Goal: Information Seeking & Learning: Understand process/instructions

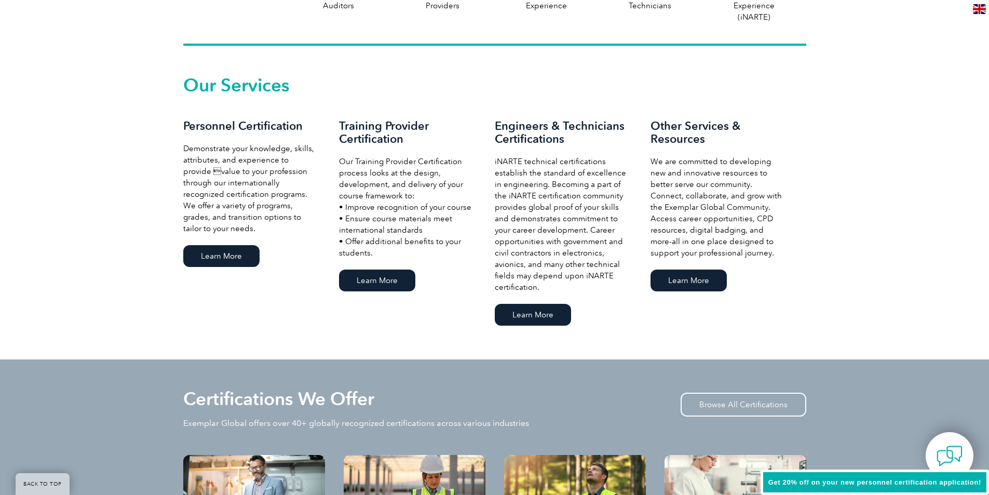
scroll to position [675, 0]
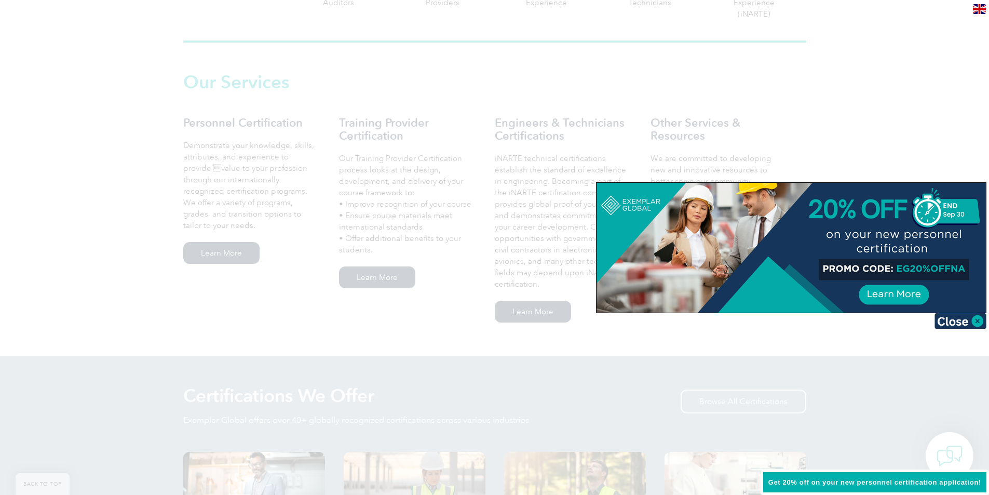
click at [977, 316] on img at bounding box center [961, 321] width 52 height 16
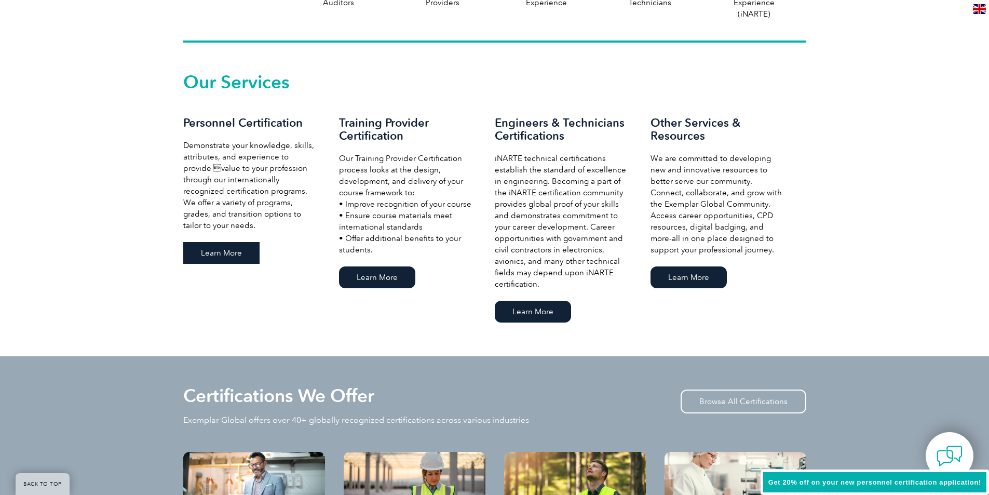
click at [214, 259] on link "Learn More" at bounding box center [221, 253] width 76 height 22
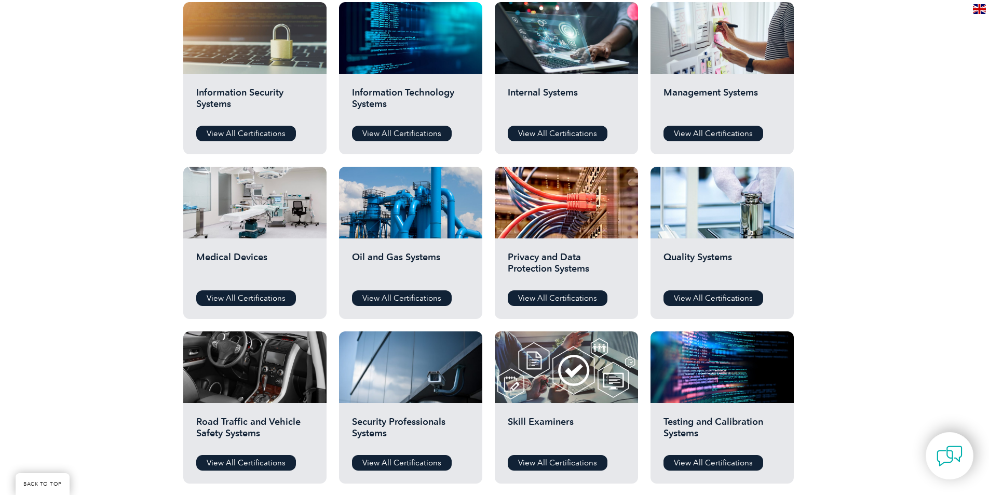
scroll to position [571, 0]
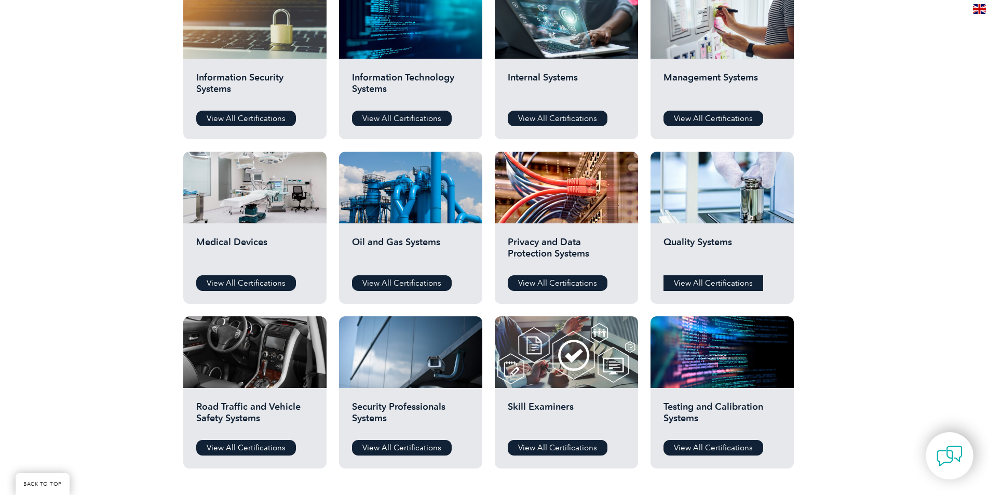
click at [741, 286] on link "View All Certifications" at bounding box center [714, 283] width 100 height 16
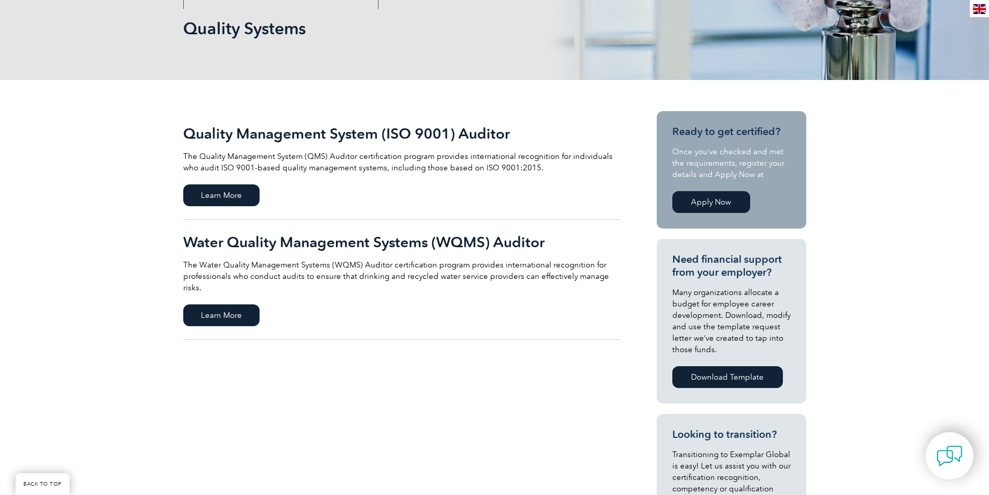
scroll to position [156, 0]
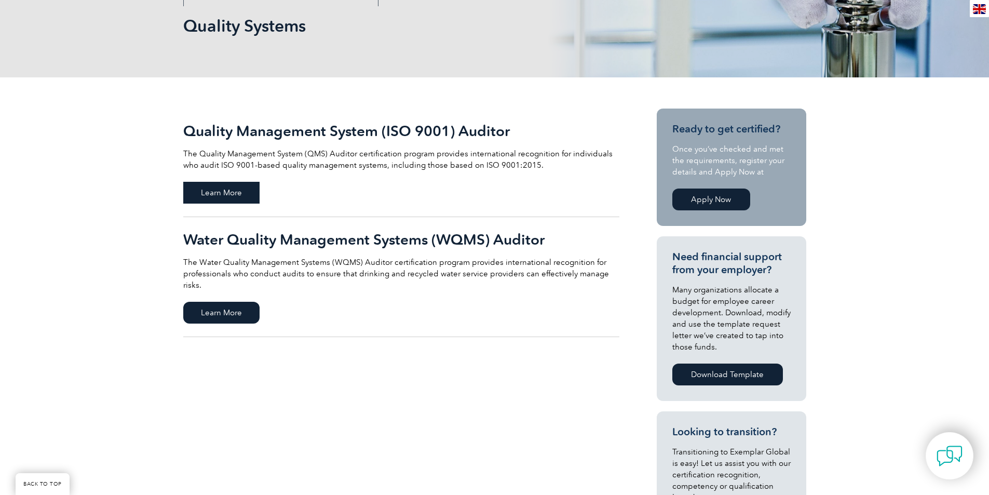
click at [227, 192] on span "Learn More" at bounding box center [221, 193] width 76 height 22
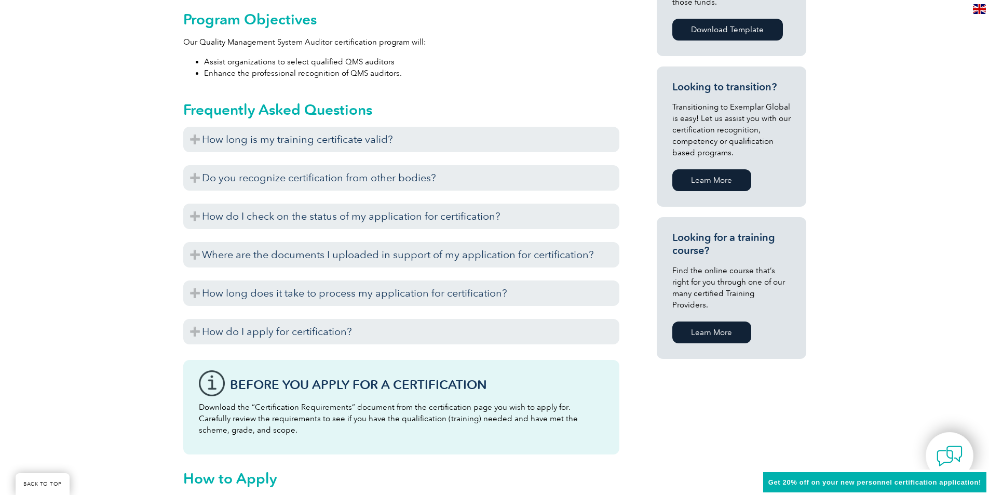
scroll to position [577, 0]
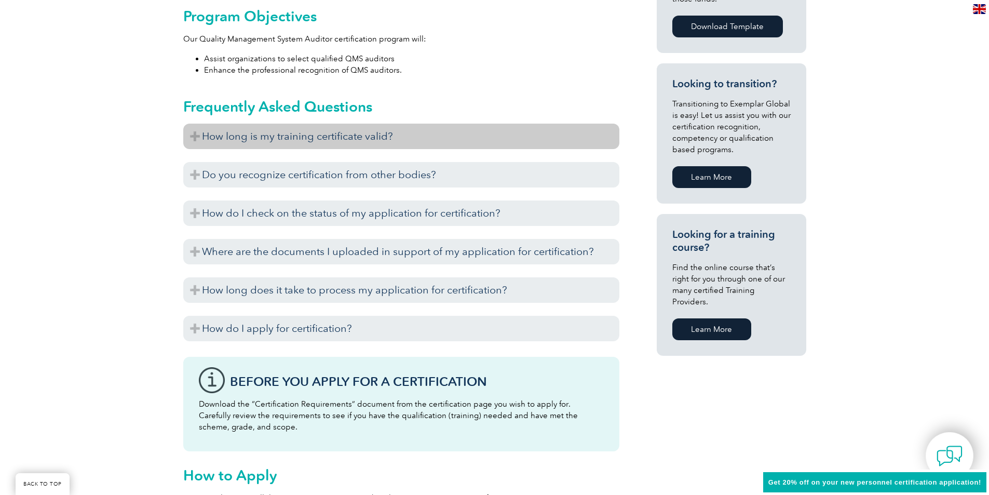
click at [382, 140] on h3 "How long is my training certificate valid?" at bounding box center [401, 136] width 436 height 25
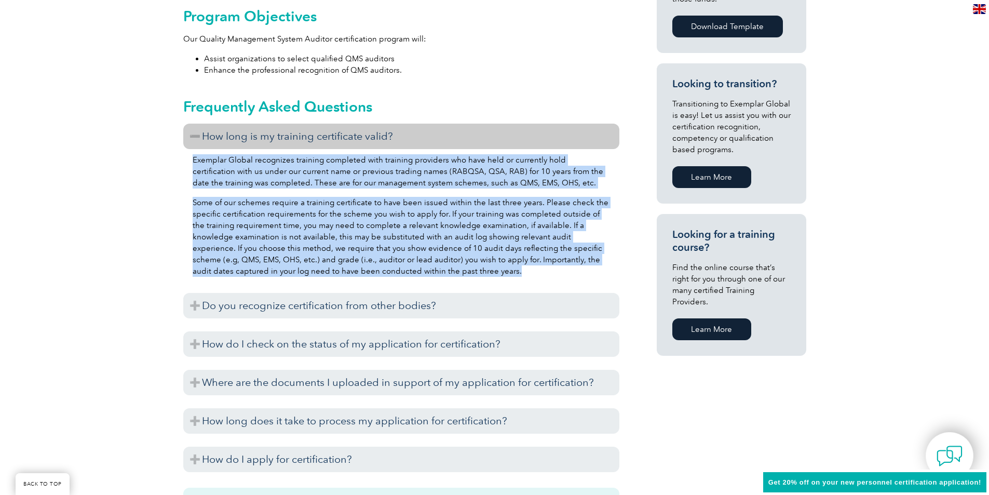
drag, startPoint x: 185, startPoint y: 158, endPoint x: 529, endPoint y: 269, distance: 361.2
click at [529, 269] on div "Exemplar Global recognizes training completed with training providers who have …" at bounding box center [401, 217] width 436 height 136
click at [446, 227] on p "Some of our schemes require a training certificate to have been issued within t…" at bounding box center [401, 237] width 417 height 80
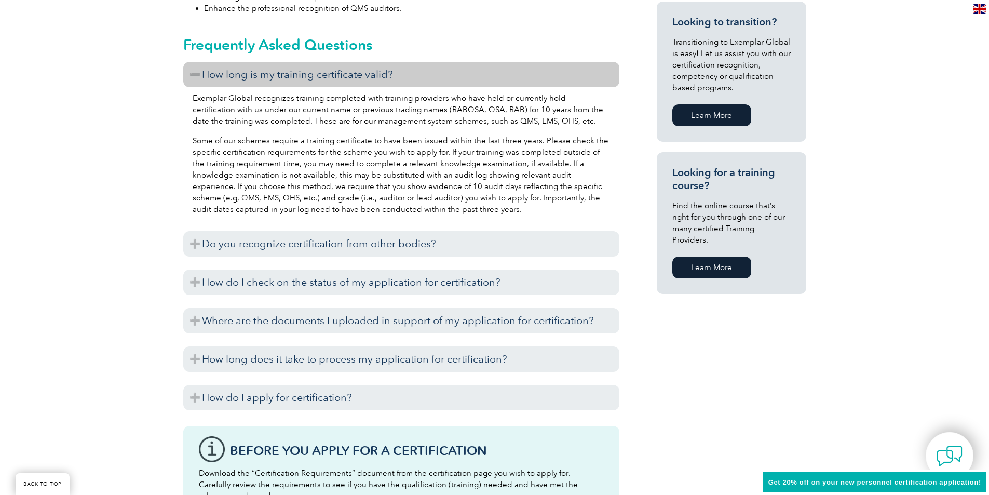
scroll to position [837, 0]
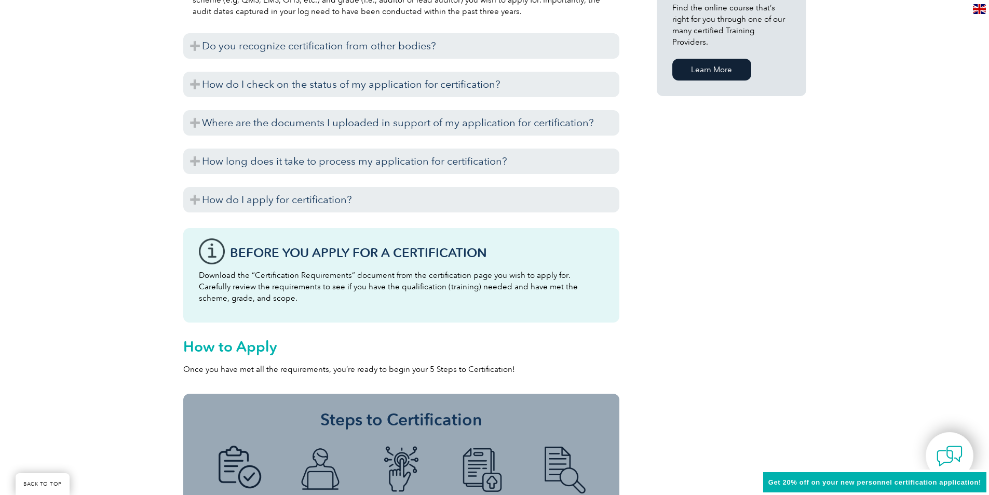
click at [322, 277] on p "Download the “Certification Requirements” document from the certification page …" at bounding box center [401, 286] width 405 height 34
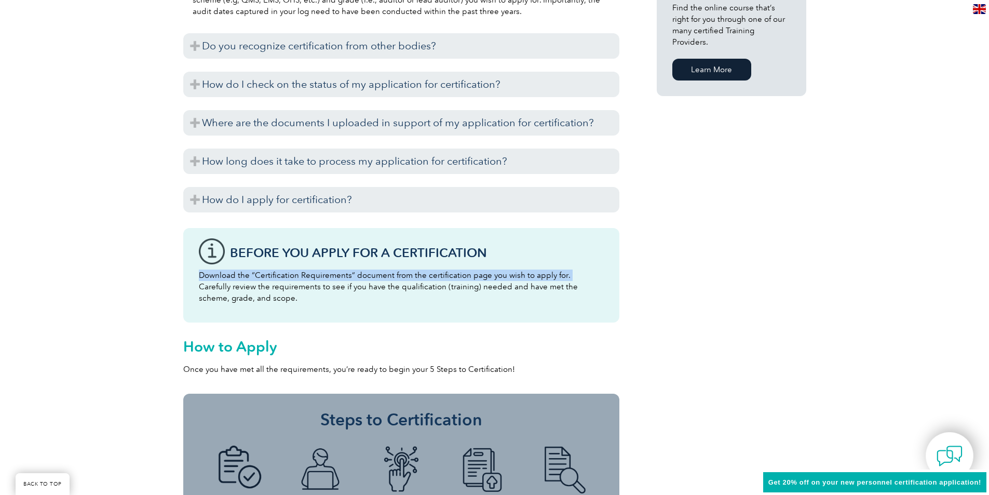
click at [322, 277] on p "Download the “Certification Requirements” document from the certification page …" at bounding box center [401, 286] width 405 height 34
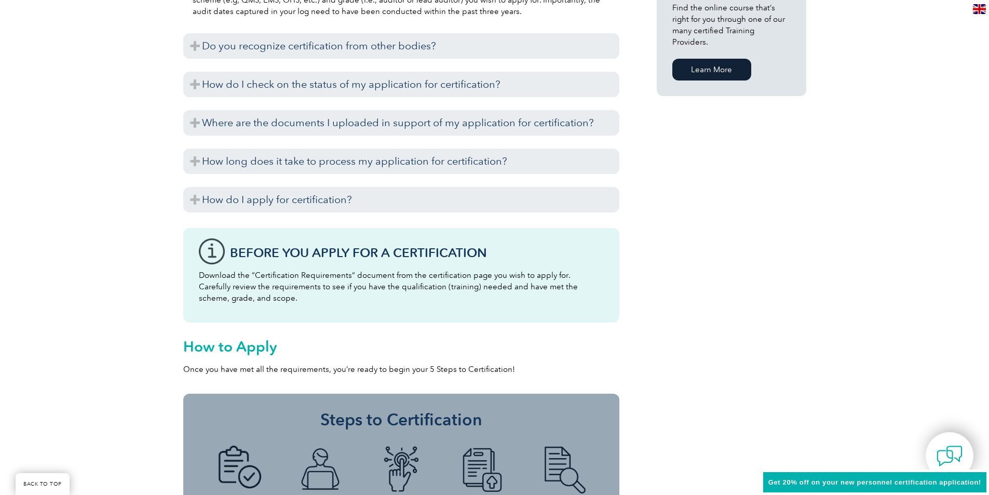
click at [441, 284] on p "Download the “Certification Requirements” document from the certification page …" at bounding box center [401, 286] width 405 height 34
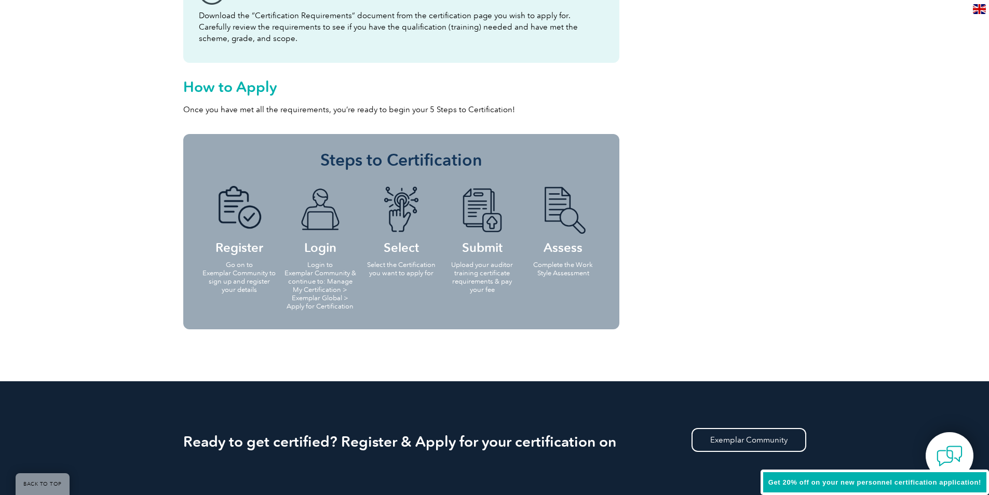
scroll to position [993, 0]
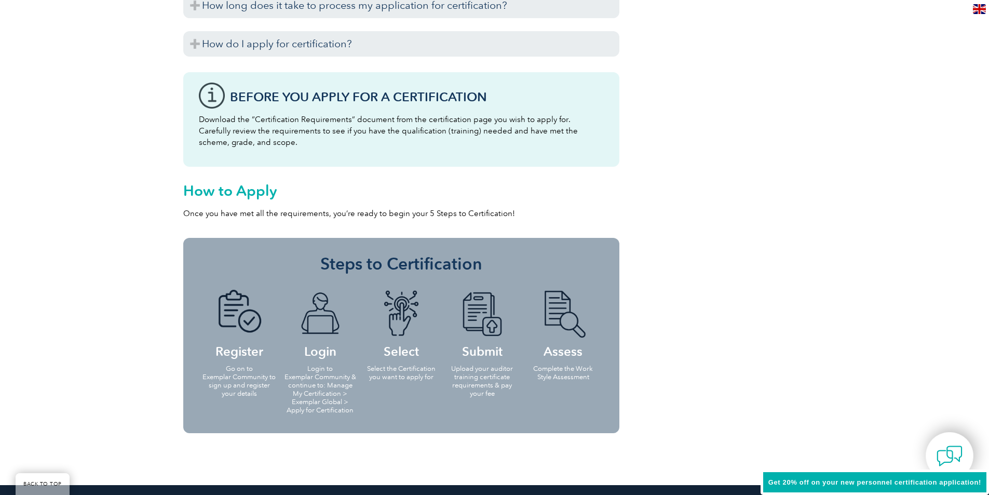
click at [325, 373] on p "Login to Exemplar Community & continue to: Manage My Certification > Exemplar G…" at bounding box center [320, 389] width 75 height 50
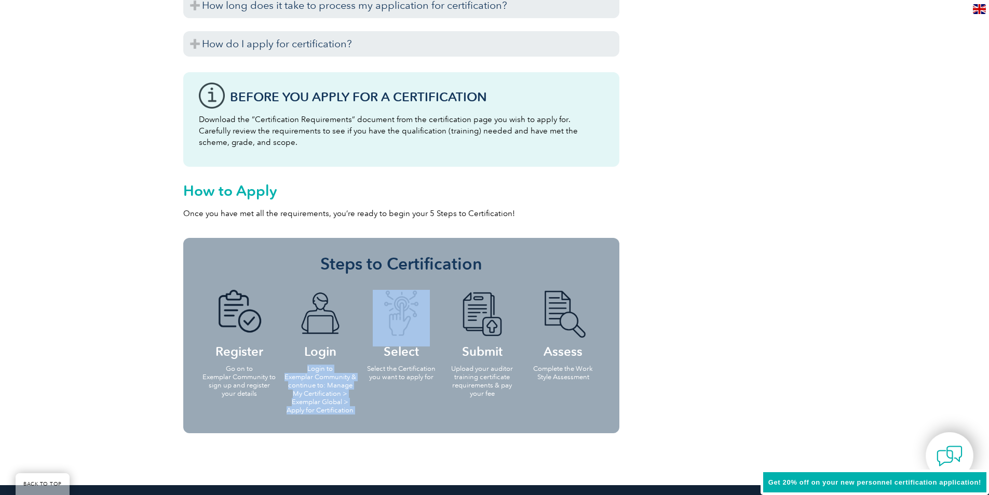
click at [325, 373] on p "Login to Exemplar Community & continue to: Manage My Certification > Exemplar G…" at bounding box center [320, 389] width 75 height 50
click at [332, 382] on p "Login to Exemplar Community & continue to: Manage My Certification > Exemplar G…" at bounding box center [320, 389] width 75 height 50
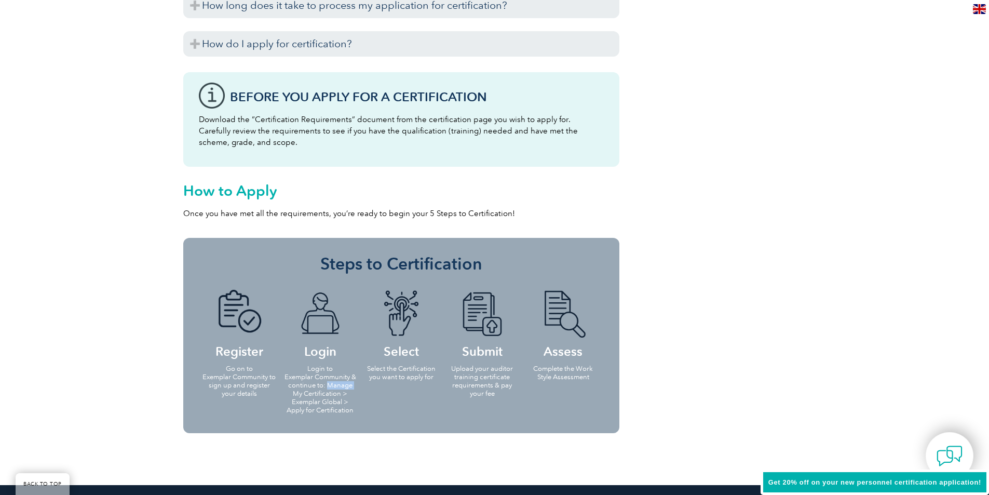
click at [332, 382] on p "Login to Exemplar Community & continue to: Manage My Certification > Exemplar G…" at bounding box center [320, 389] width 75 height 50
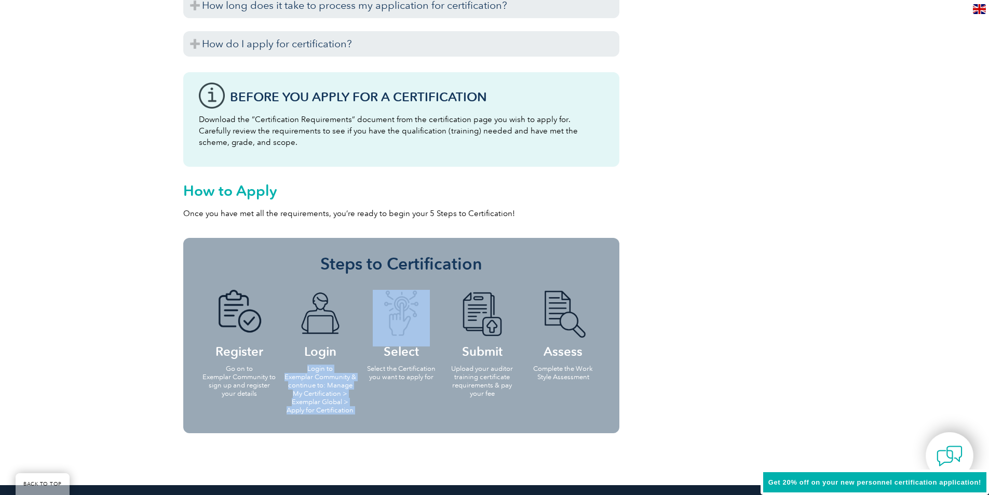
click at [332, 382] on p "Login to Exemplar Community & continue to: Manage My Certification > Exemplar G…" at bounding box center [320, 389] width 75 height 50
click at [335, 399] on p "Login to Exemplar Community & continue to: Manage My Certification > Exemplar G…" at bounding box center [320, 389] width 75 height 50
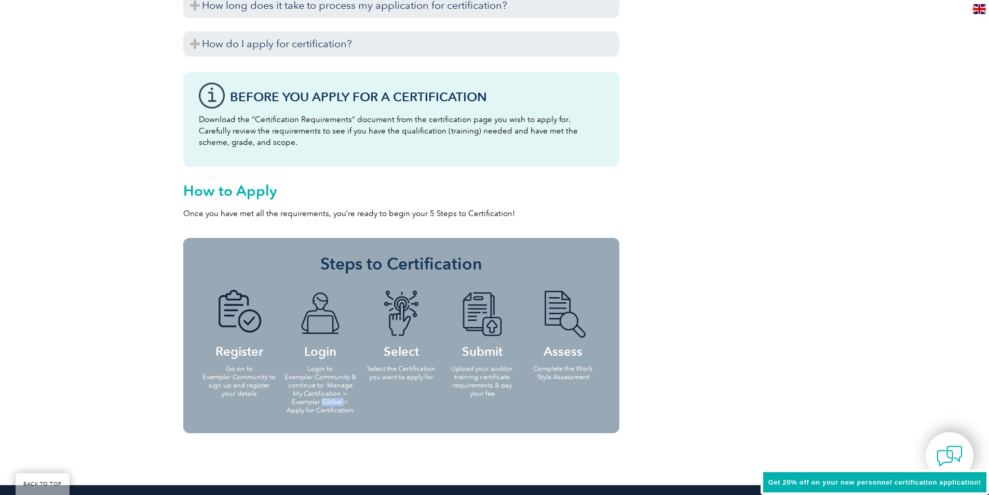
click at [335, 399] on p "Login to Exemplar Community & continue to: Manage My Certification > Exemplar G…" at bounding box center [320, 389] width 75 height 50
click at [380, 380] on p "Select the Certification you want to apply for" at bounding box center [401, 372] width 75 height 17
click at [390, 371] on p "Select the Certification you want to apply for" at bounding box center [401, 372] width 75 height 17
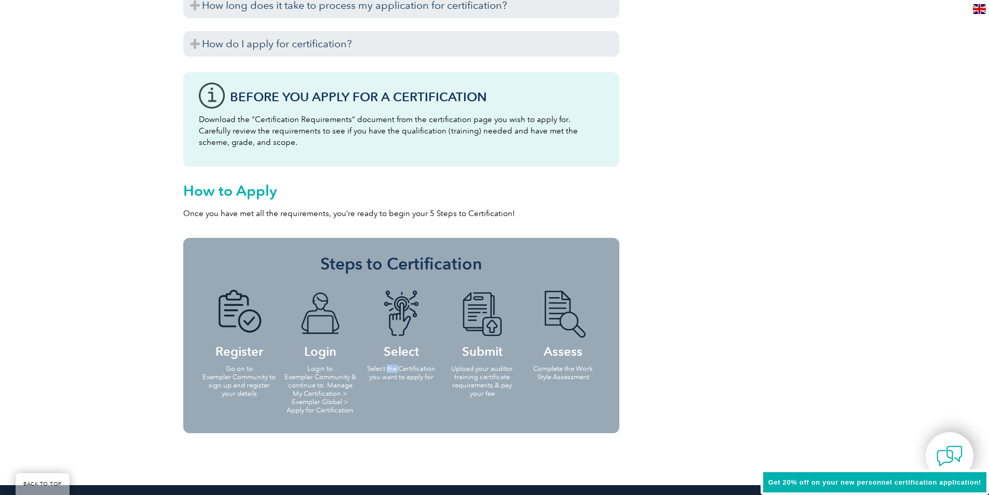
click at [390, 371] on p "Select the Certification you want to apply for" at bounding box center [401, 372] width 75 height 17
click at [406, 376] on p "Select the Certification you want to apply for" at bounding box center [401, 372] width 75 height 17
click at [488, 376] on p "Upload your auditor training certificate requirements & pay your fee" at bounding box center [482, 380] width 75 height 33
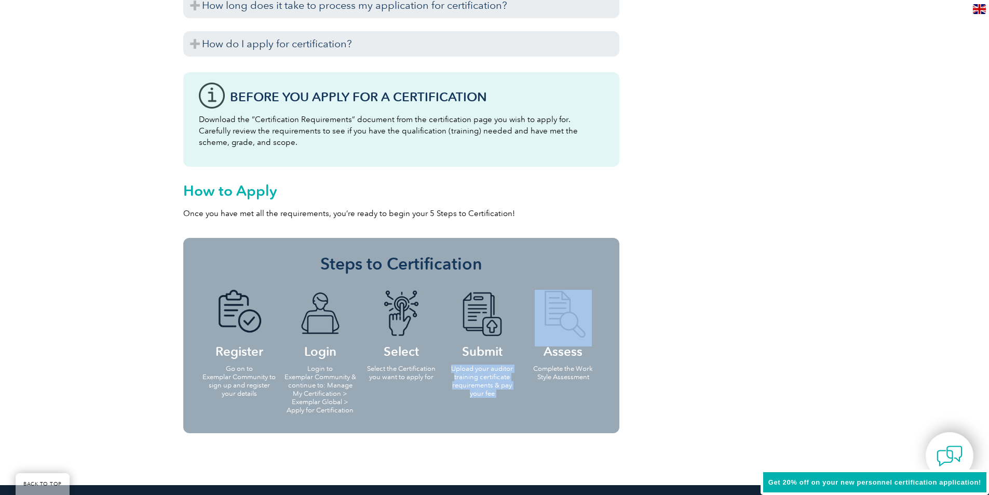
click at [488, 376] on p "Upload your auditor training certificate requirements & pay your fee" at bounding box center [482, 380] width 75 height 33
click at [558, 373] on p "Complete the Work Style Assessment" at bounding box center [563, 372] width 75 height 17
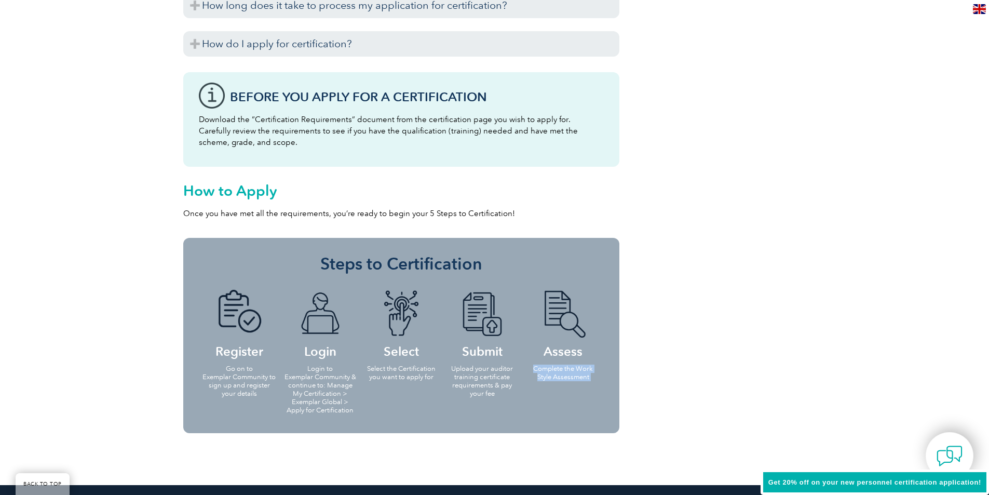
click at [558, 373] on p "Complete the Work Style Assessment" at bounding box center [563, 372] width 75 height 17
click at [851, 475] on div "Get 20% off on your new personnel certification application!" at bounding box center [875, 482] width 228 height 26
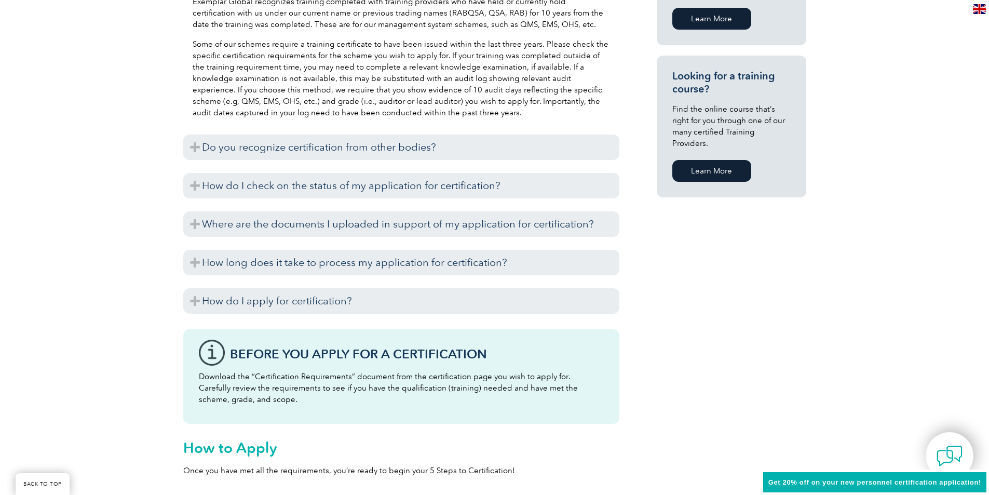
scroll to position [733, 0]
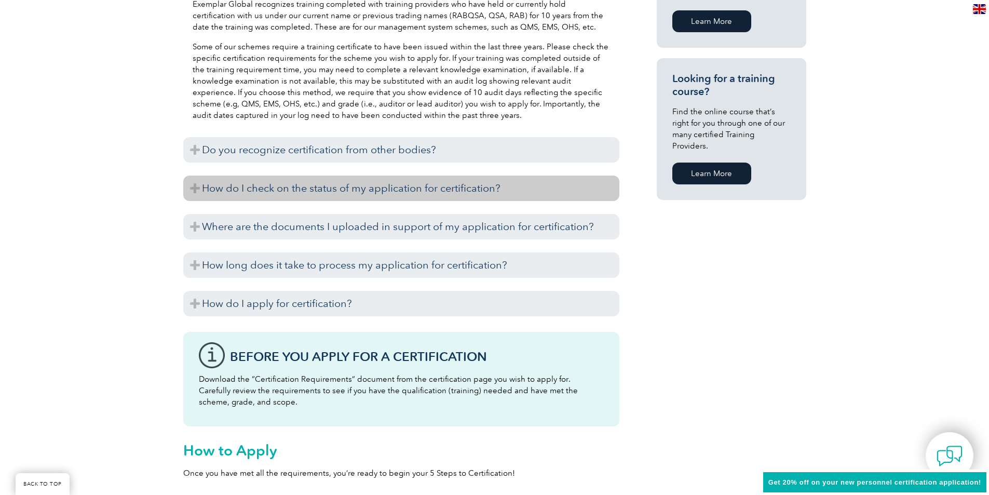
click at [479, 193] on h3 "How do I check on the status of my application for certification?" at bounding box center [401, 187] width 436 height 25
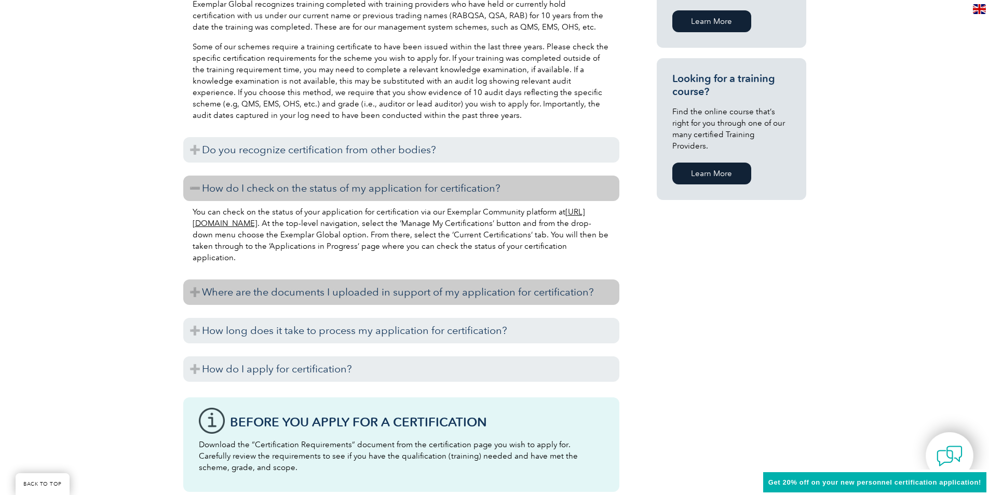
click at [275, 283] on h3 "Where are the documents I uploaded in support of my application for certificati…" at bounding box center [401, 291] width 436 height 25
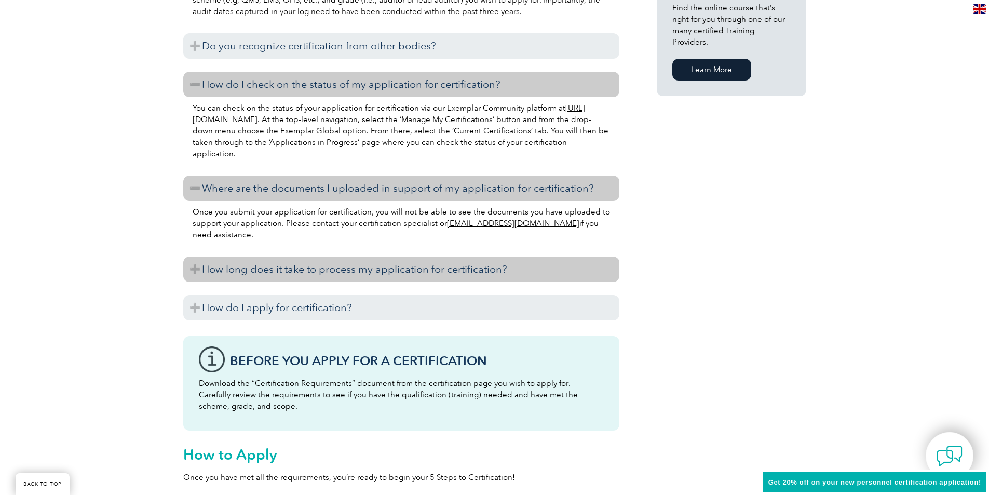
click at [291, 272] on h3 "How long does it take to process my application for certification?" at bounding box center [401, 268] width 436 height 25
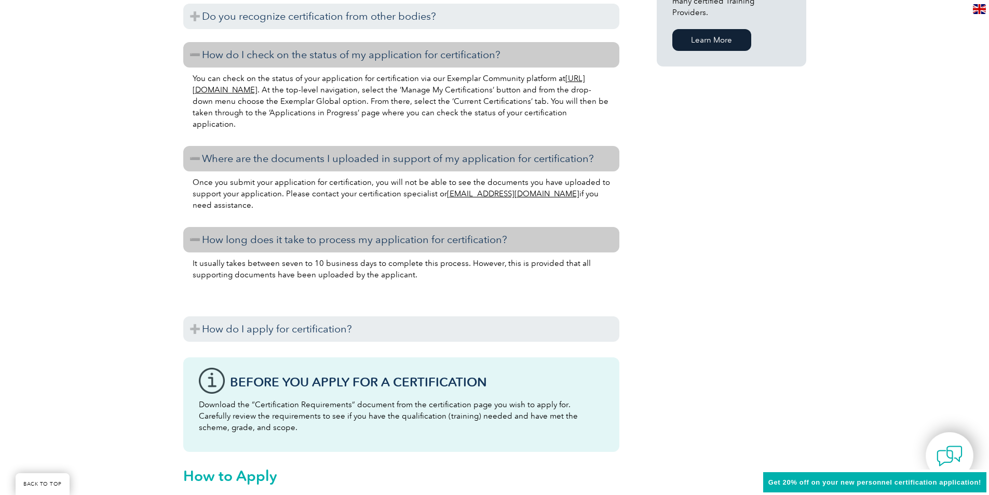
scroll to position [889, 0]
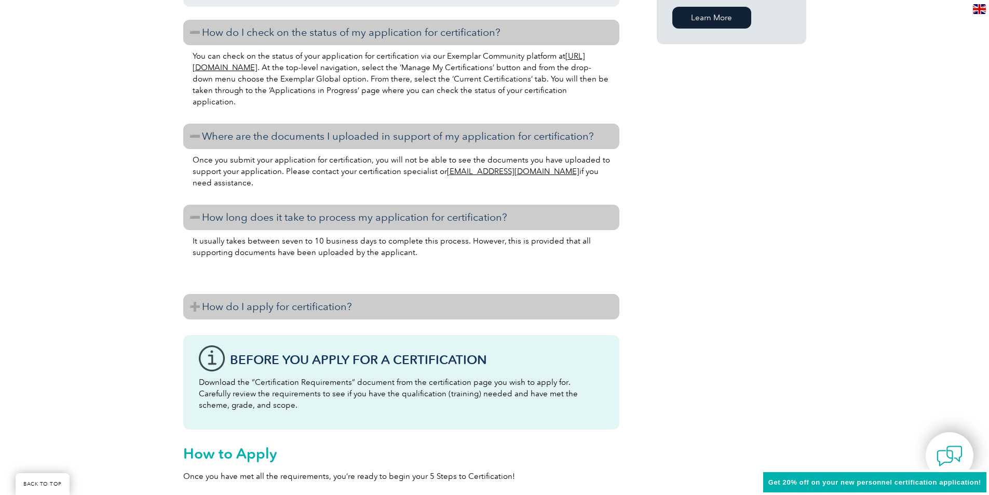
click at [290, 306] on h3 "How do I apply for certification?" at bounding box center [401, 306] width 436 height 25
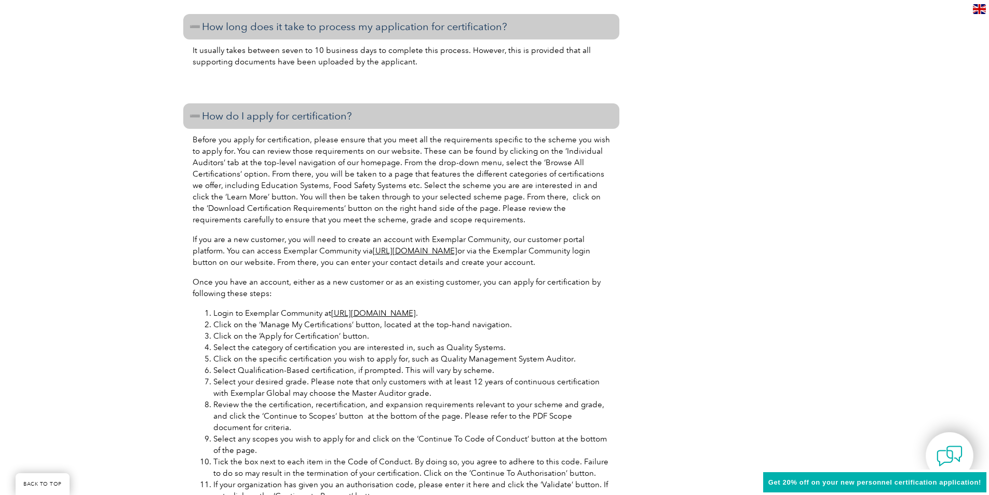
scroll to position [1148, 0]
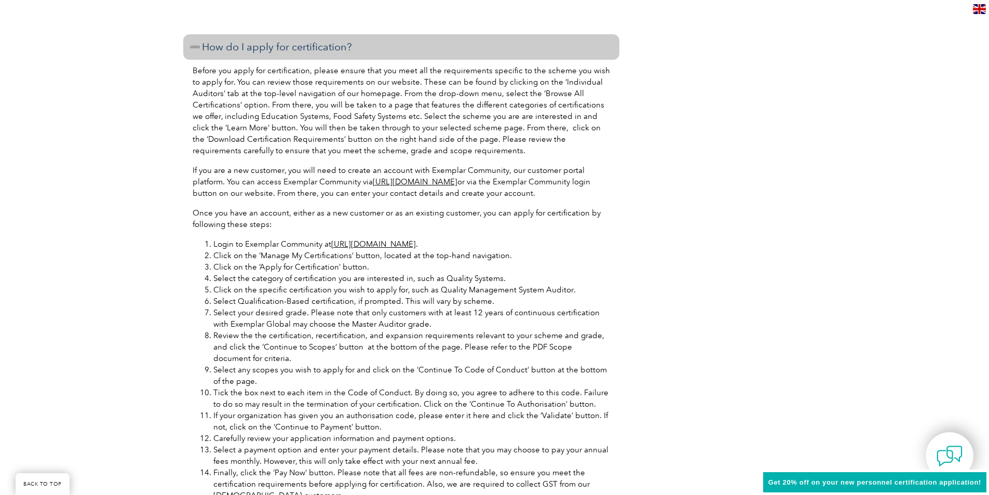
click at [421, 182] on link "https://community.exemplarglobal.org/" at bounding box center [415, 181] width 85 height 9
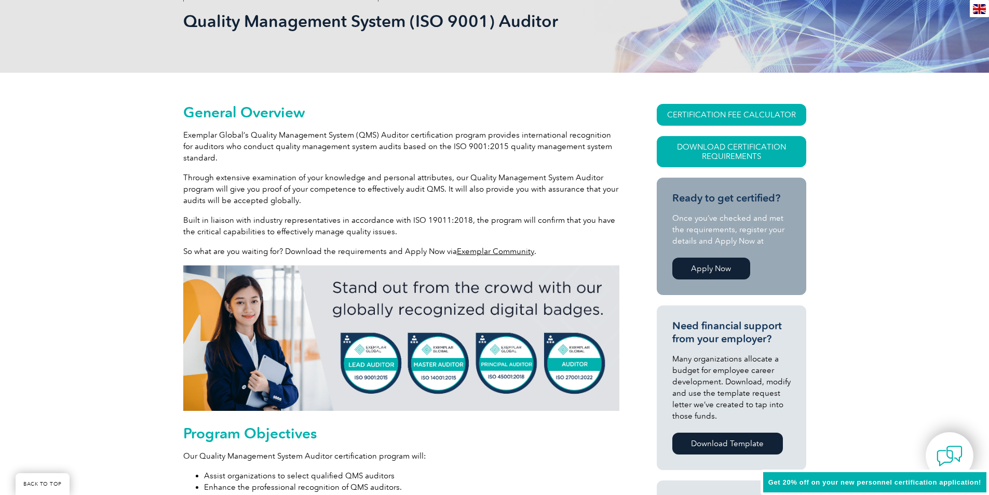
scroll to position [214, 0]
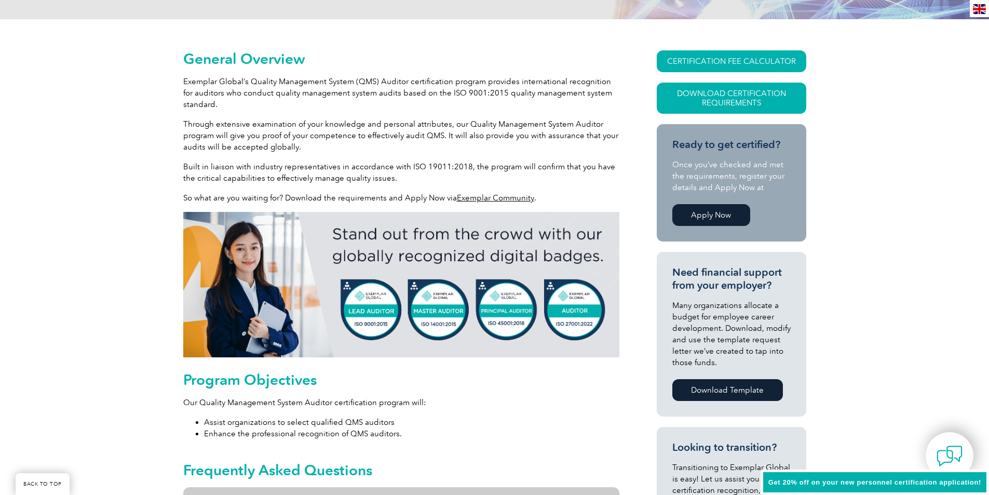
click at [506, 198] on link "Exemplar Community" at bounding box center [495, 197] width 77 height 9
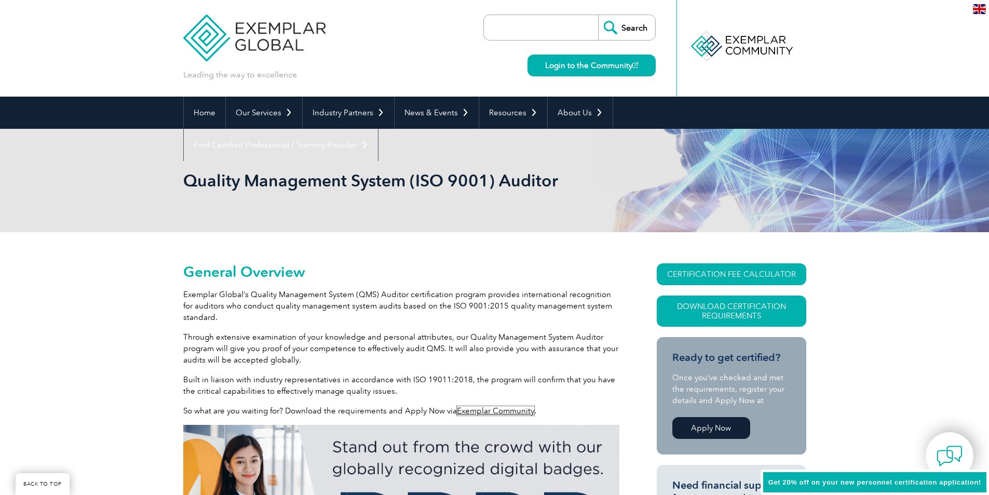
scroll to position [0, 0]
